Goal: Task Accomplishment & Management: Manage account settings

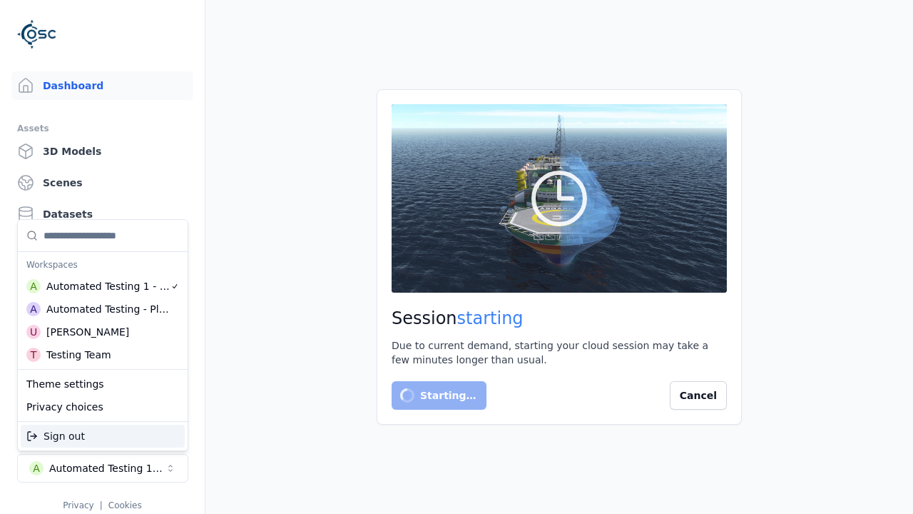
click at [100, 355] on div "Testing Team" at bounding box center [78, 354] width 65 height 14
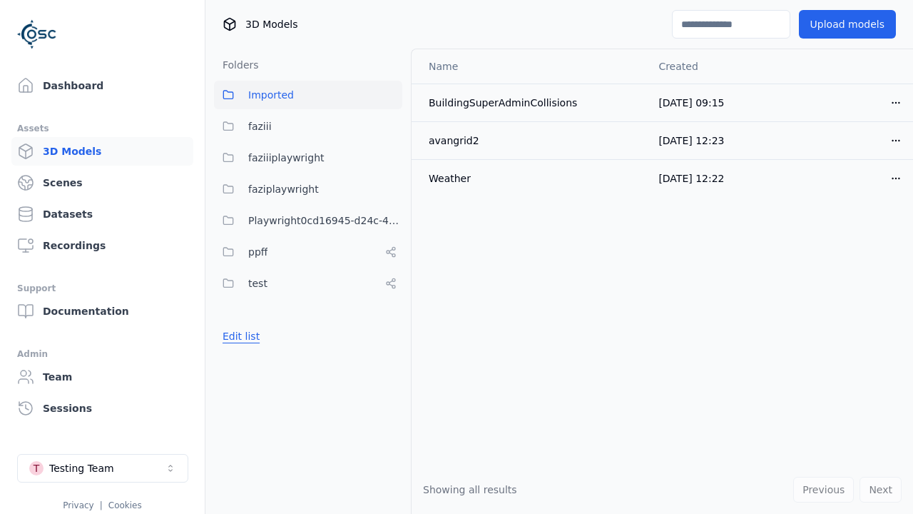
click at [241, 336] on button "Edit list" at bounding box center [241, 336] width 54 height 26
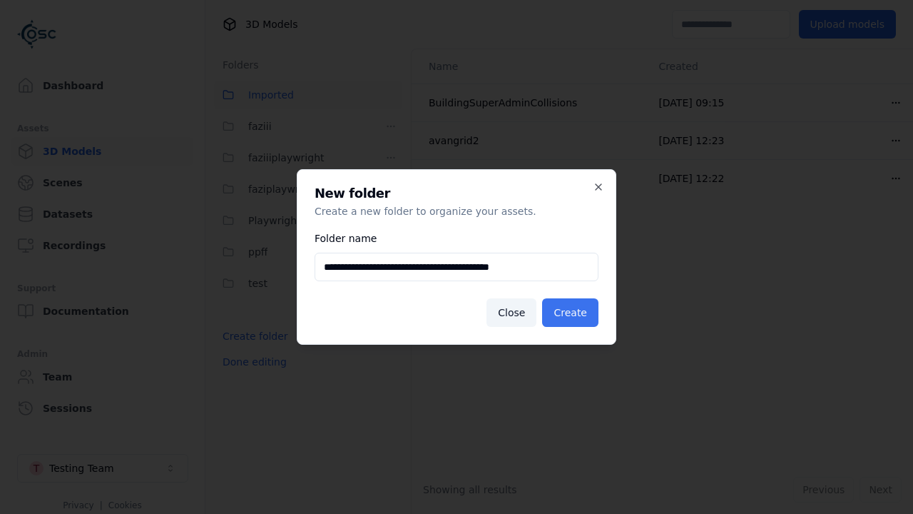
type input "**********"
click at [570, 312] on button "Create" at bounding box center [570, 312] width 56 height 29
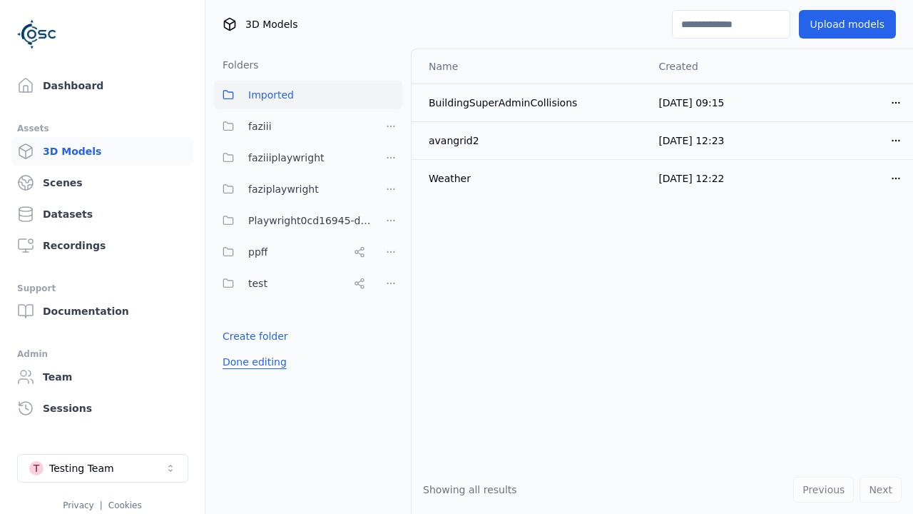
click at [254, 375] on button "Done editing" at bounding box center [254, 362] width 81 height 26
click at [241, 367] on button "Done editing" at bounding box center [254, 362] width 81 height 26
click at [391, 252] on html "Dashboard Assets 3D Models Scenes Datasets Recordings Support Documentation Adm…" at bounding box center [456, 257] width 913 height 514
click at [391, 304] on div "Rename" at bounding box center [391, 304] width 96 height 23
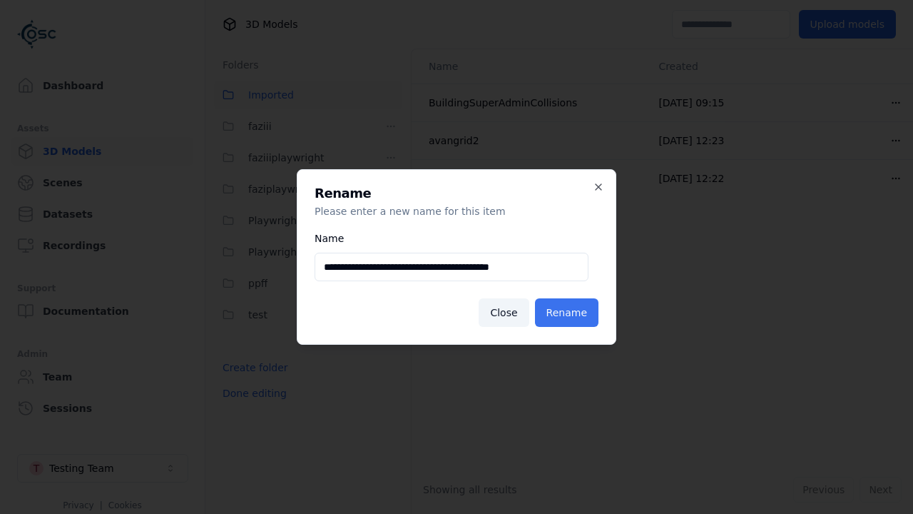
click at [452, 267] on input "**********" at bounding box center [452, 267] width 274 height 29
type input "**********"
click at [566, 312] on button "Rename" at bounding box center [566, 312] width 63 height 29
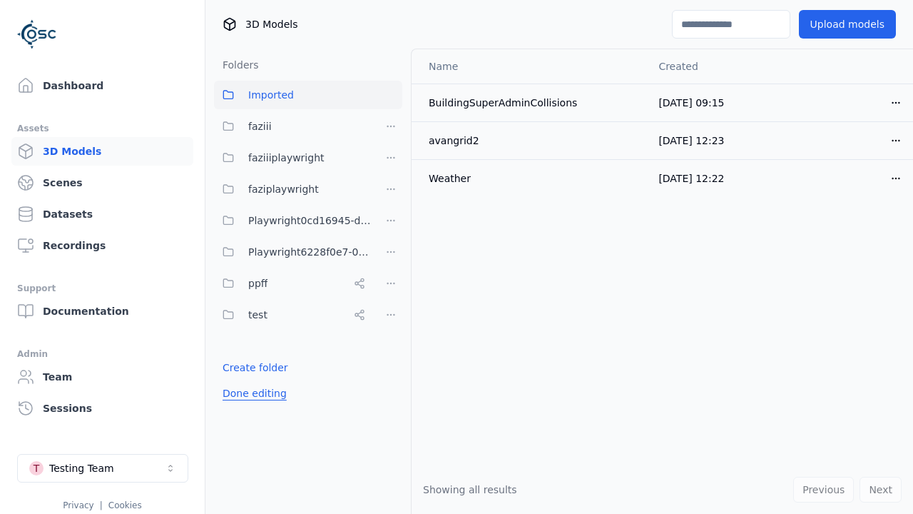
click at [254, 393] on button "Done editing" at bounding box center [254, 393] width 81 height 26
click at [241, 380] on button "Done editing" at bounding box center [254, 393] width 81 height 26
click at [391, 252] on html "Dashboard Assets 3D Models Scenes Datasets Recordings Support Documentation Adm…" at bounding box center [456, 257] width 913 height 514
click at [391, 327] on div "Delete" at bounding box center [391, 326] width 96 height 23
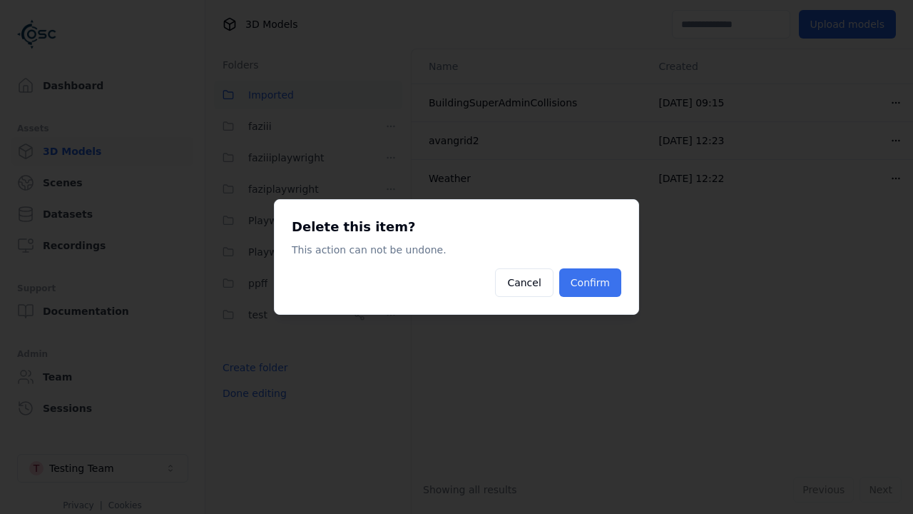
click at [590, 283] on button "Confirm" at bounding box center [590, 282] width 62 height 29
